Goal: Task Accomplishment & Management: Complete application form

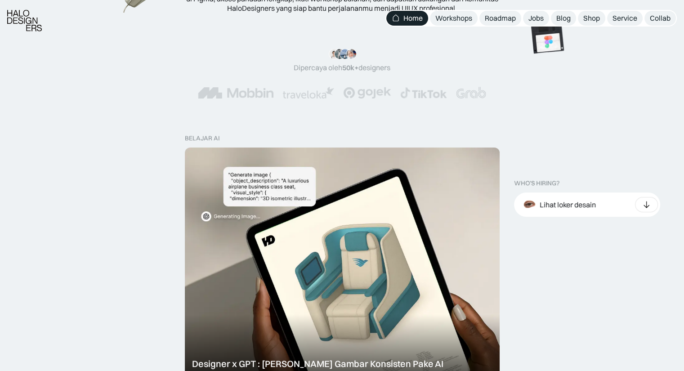
scroll to position [166, 0]
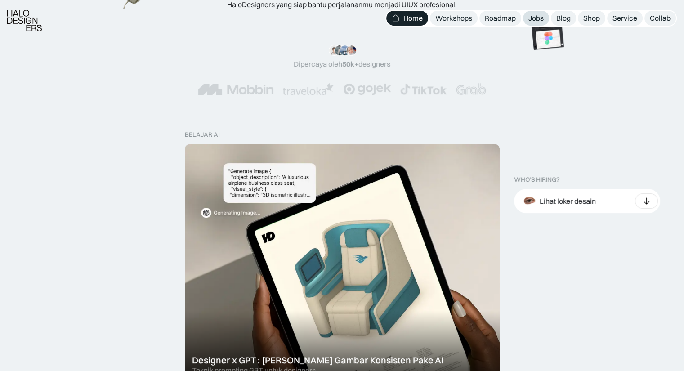
click at [535, 15] on div "Jobs" at bounding box center [535, 17] width 15 height 9
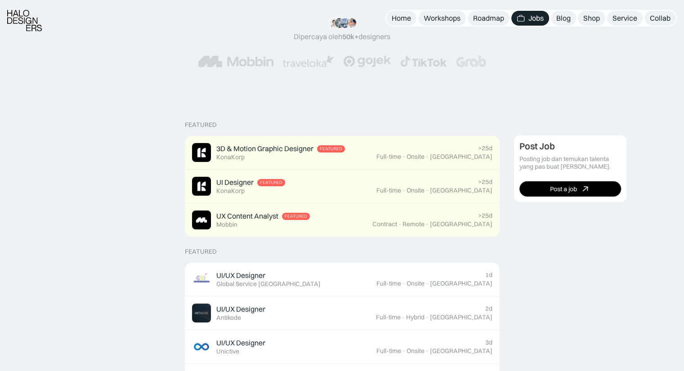
scroll to position [154, 0]
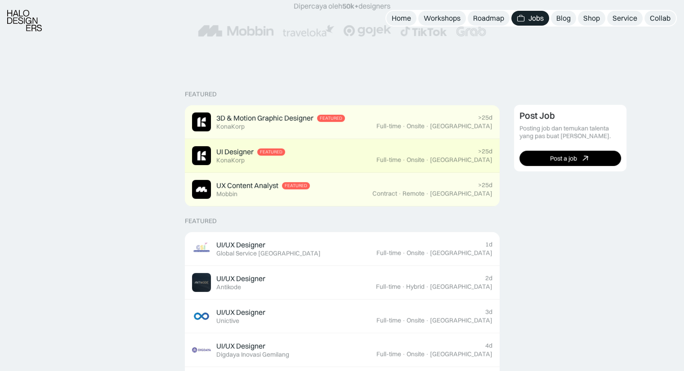
click at [376, 159] on div "UI Designer Featured KonaKorp" at bounding box center [284, 155] width 184 height 19
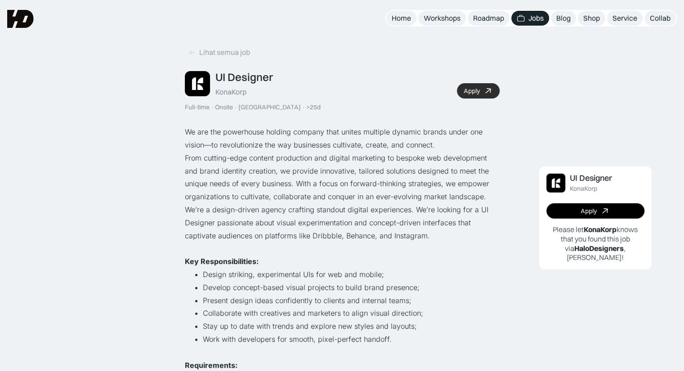
click at [482, 91] on link "Apply" at bounding box center [478, 90] width 43 height 15
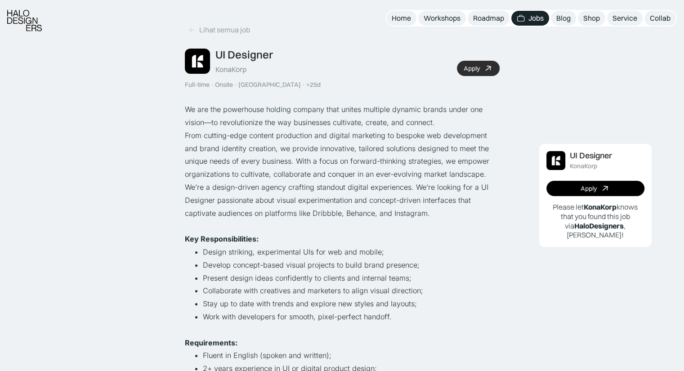
click at [481, 65] on link "Apply" at bounding box center [478, 68] width 43 height 15
click at [473, 63] on link "Apply" at bounding box center [478, 68] width 43 height 15
click at [478, 92] on div "Lihat semua job UI Designer KonaKorp Full-time · Onsite · Jakarta · >25d Apply …" at bounding box center [342, 257] width 315 height 522
click at [568, 185] on link "Apply" at bounding box center [595, 188] width 98 height 15
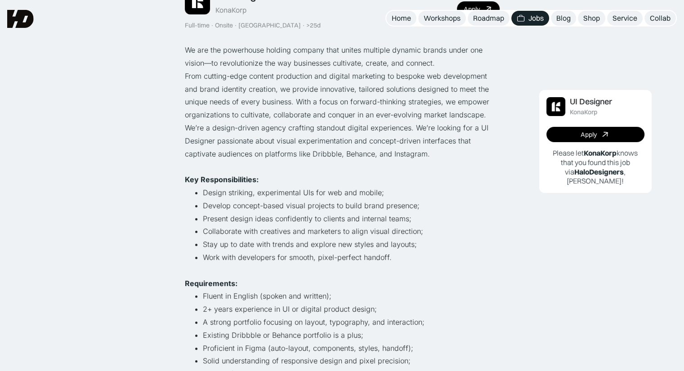
scroll to position [0, 0]
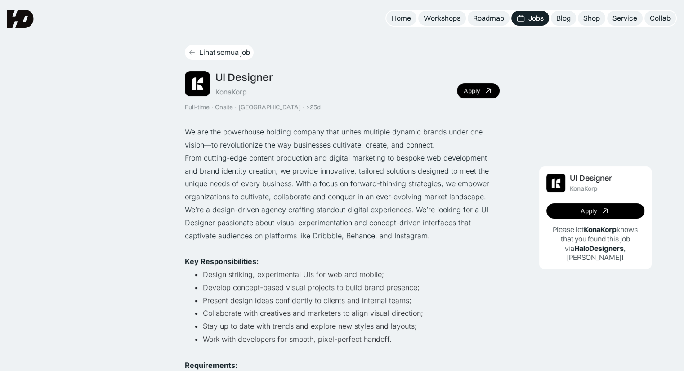
click at [191, 52] on icon at bounding box center [191, 53] width 7 height 8
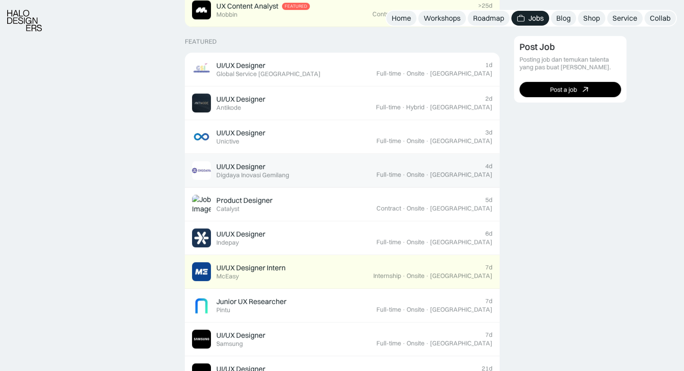
scroll to position [334, 0]
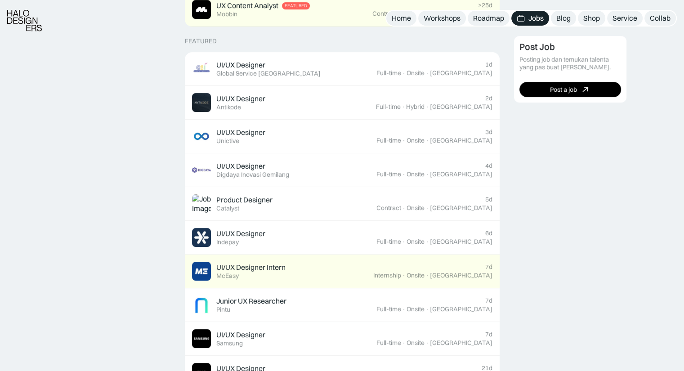
drag, startPoint x: 355, startPoint y: 176, endPoint x: 534, endPoint y: 170, distance: 179.1
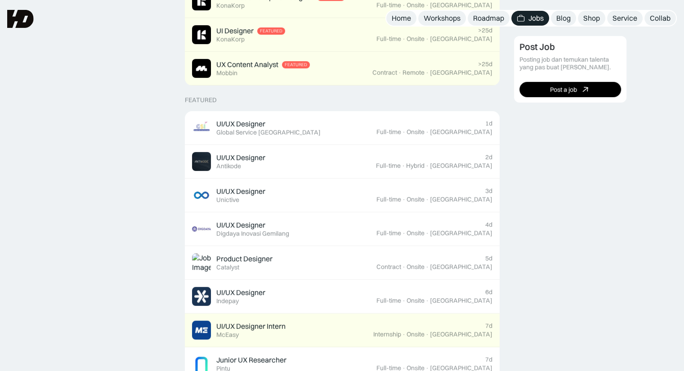
scroll to position [0, 0]
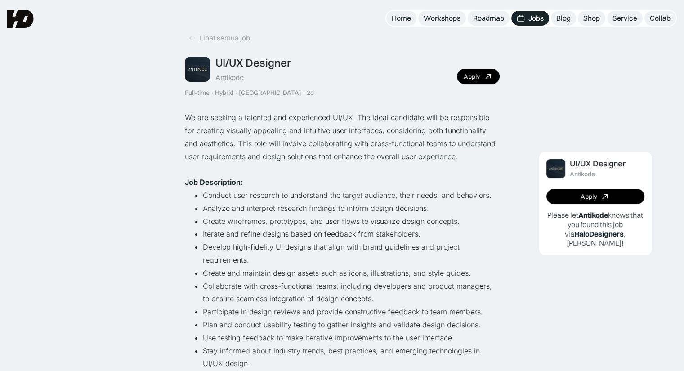
scroll to position [14, 0]
click at [595, 198] on div "Apply" at bounding box center [589, 197] width 16 height 8
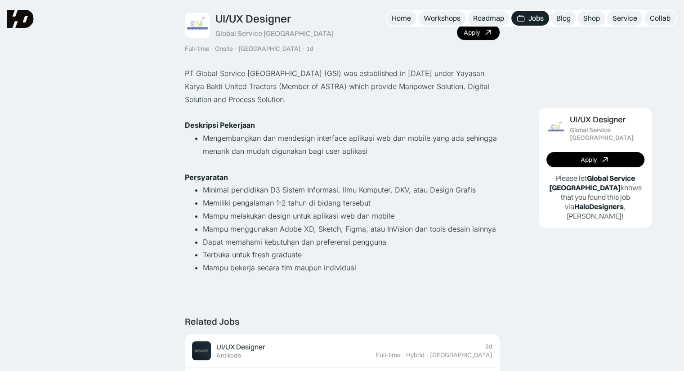
scroll to position [58, 0]
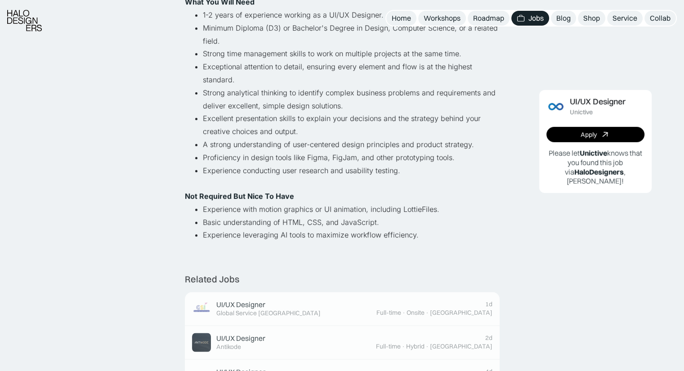
scroll to position [326, 0]
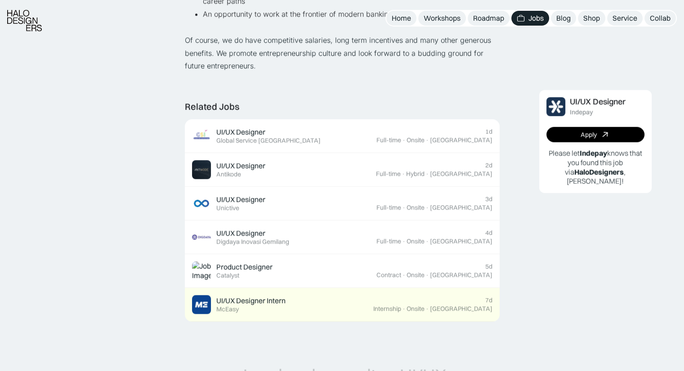
scroll to position [755, 0]
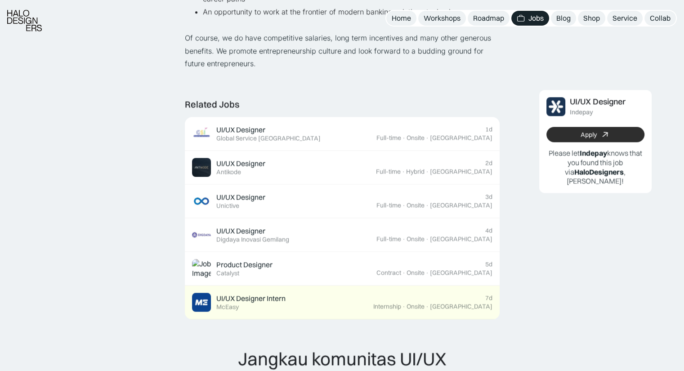
click at [580, 136] on link "Apply" at bounding box center [595, 134] width 98 height 15
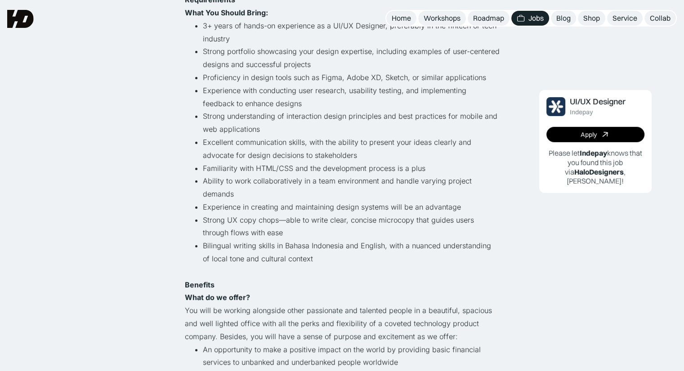
scroll to position [320, 0]
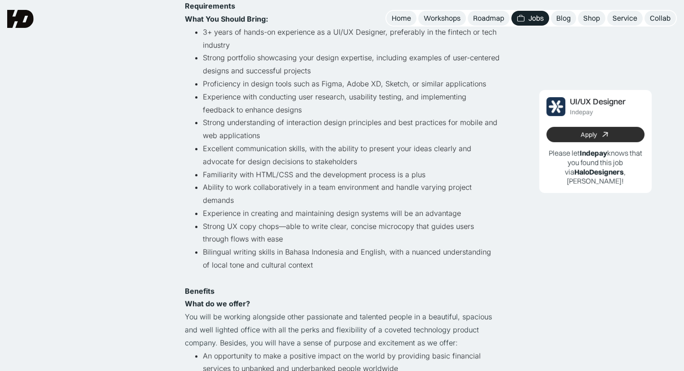
click at [600, 137] on link "Apply" at bounding box center [595, 134] width 98 height 15
